Goal: Find specific page/section: Find specific page/section

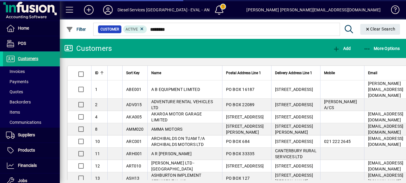
type input "********"
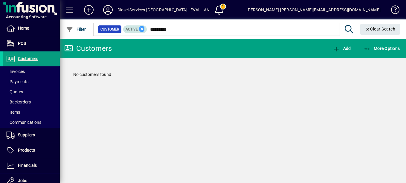
drag, startPoint x: 0, startPoint y: 0, endPoint x: 140, endPoint y: 27, distance: 142.5
click at [140, 27] on div "Customer Active ********" at bounding box center [216, 29] width 237 height 8
